Goal: Task Accomplishment & Management: Manage account settings

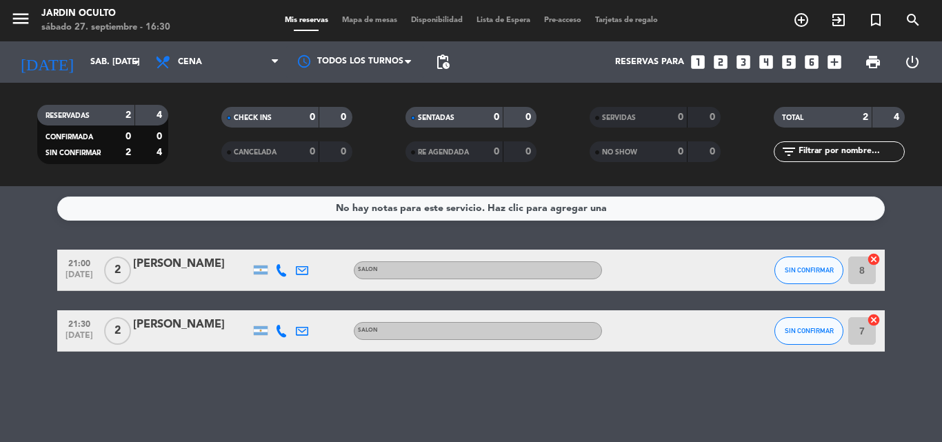
click at [935, 210] on service-notes "No hay notas para este servicio. Haz clic para agregar una" at bounding box center [471, 208] width 942 height 24
click at [211, 276] on div "[PERSON_NAME]" at bounding box center [191, 269] width 117 height 29
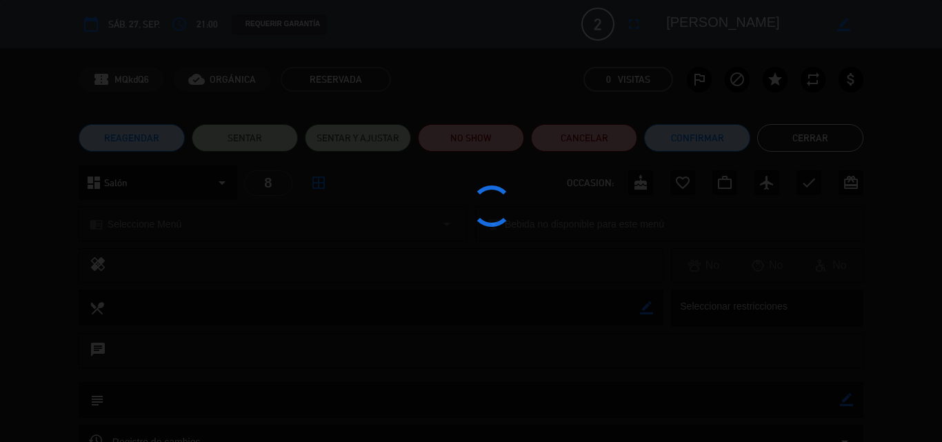
click at [211, 276] on div at bounding box center [471, 221] width 942 height 442
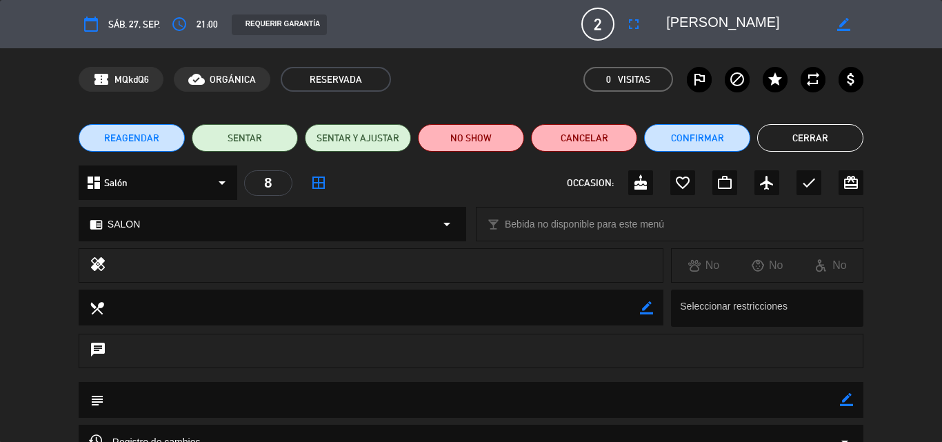
click at [118, 23] on span "sáb. 27, sep." at bounding box center [134, 25] width 52 height 16
type input "[EMAIL_ADDRESS][DOMAIN_NAME]"
drag, startPoint x: 338, startPoint y: 74, endPoint x: 407, endPoint y: 24, distance: 85.3
click at [407, 24] on div "calendar_today sáb. 27, sep. access_time 21:00 REQUERIR GARANTÍA 2 [PERSON_NAME…" at bounding box center [471, 221] width 942 height 442
drag, startPoint x: 21, startPoint y: 50, endPoint x: 19, endPoint y: 18, distance: 32.5
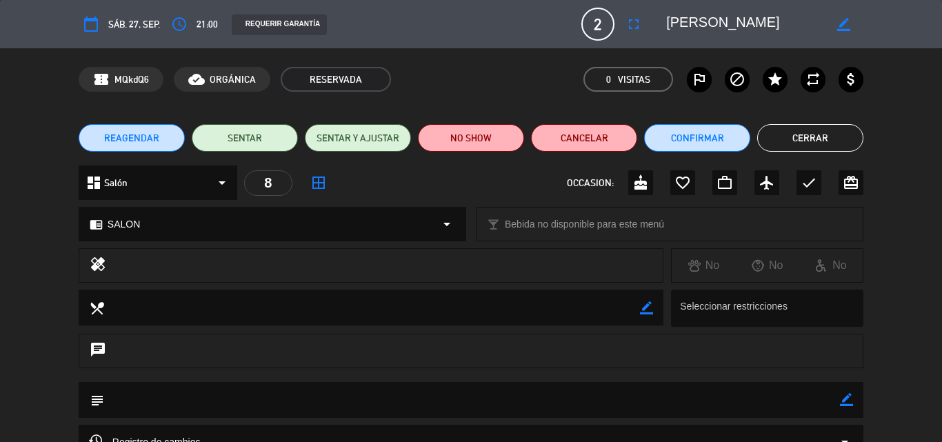
click at [21, 50] on div "confirmation_number MQkdQ6 cloud_done ORGÁNICA RESERVADA 0 Visitas outlined_fla…" at bounding box center [471, 79] width 942 height 62
